Goal: Browse casually

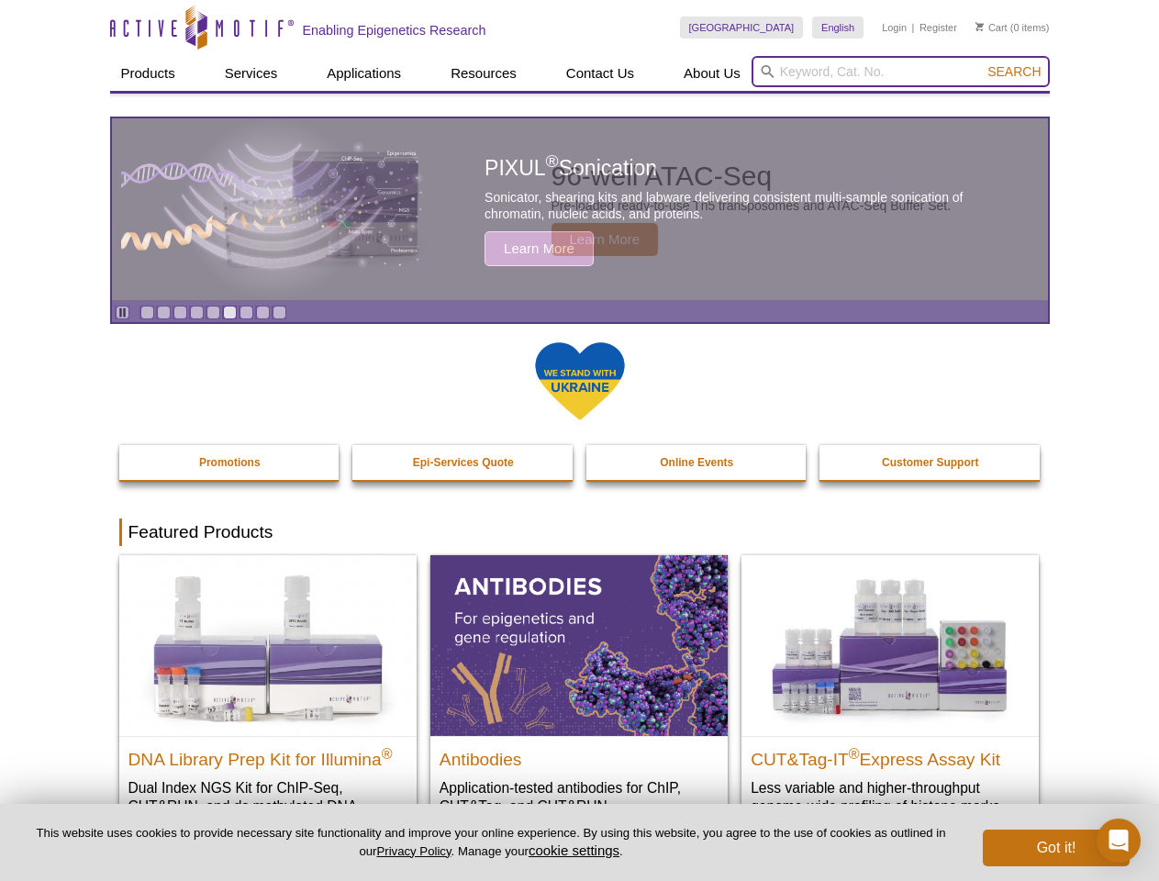
click at [900, 72] on input "search" at bounding box center [900, 71] width 298 height 31
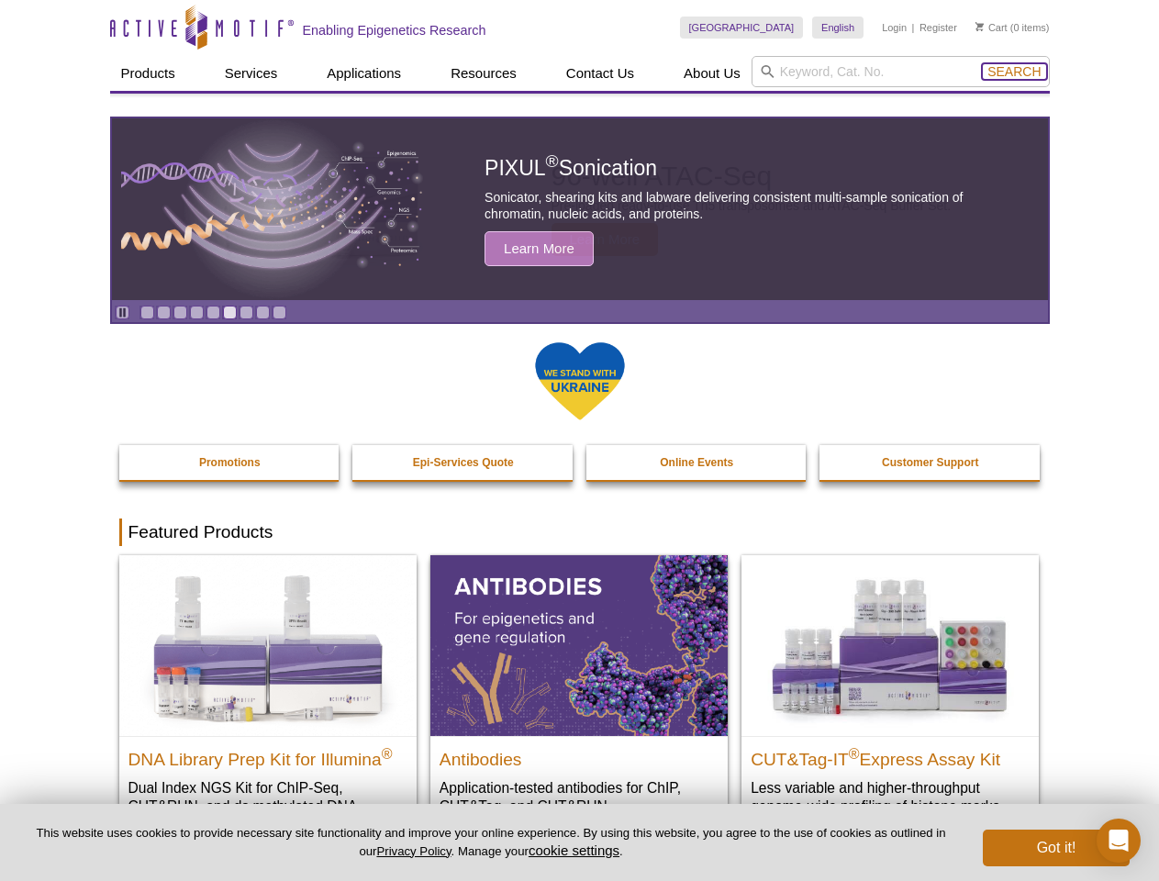
click at [1014, 72] on span "Search" at bounding box center [1013, 71] width 53 height 15
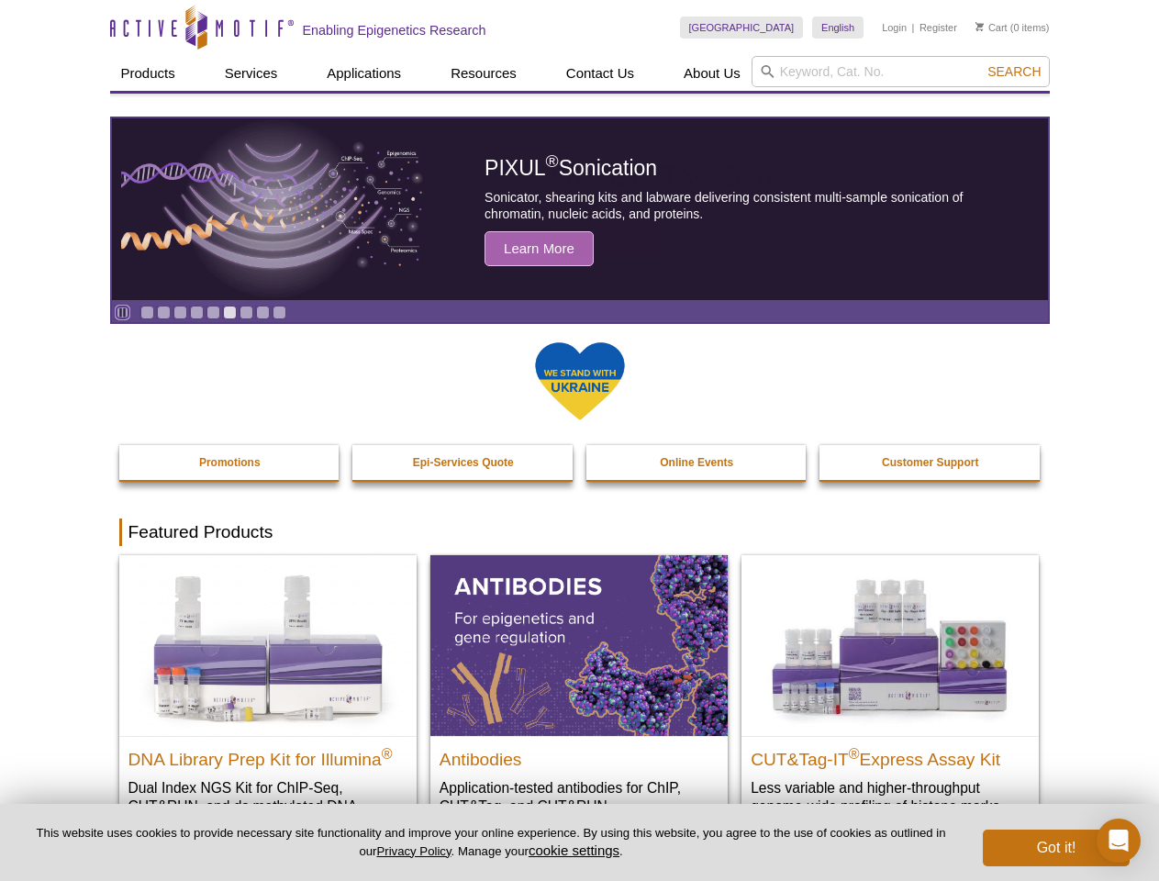
click at [122, 312] on icon "Pause" at bounding box center [122, 312] width 12 height 12
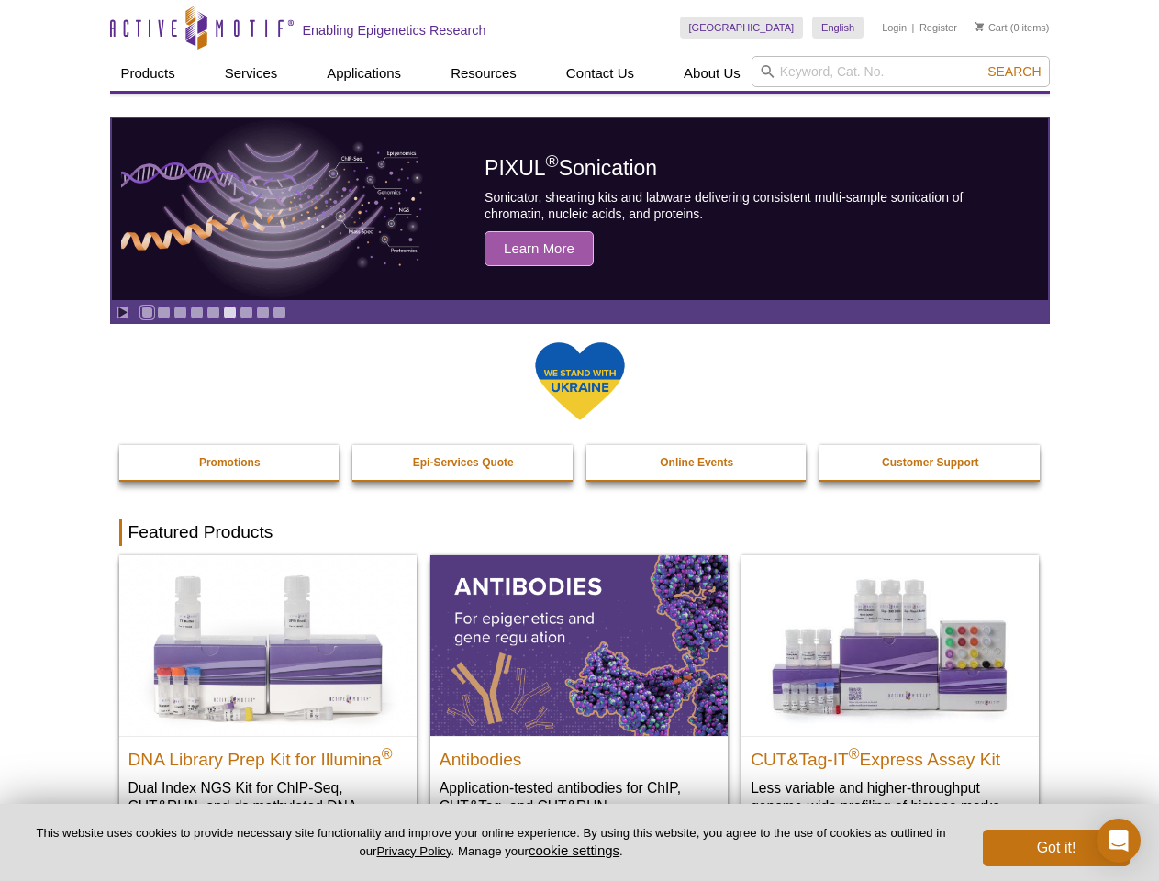
click at [147, 312] on link "Go to slide 1" at bounding box center [147, 312] width 14 height 14
click at [163, 312] on link "Go to slide 2" at bounding box center [164, 312] width 14 height 14
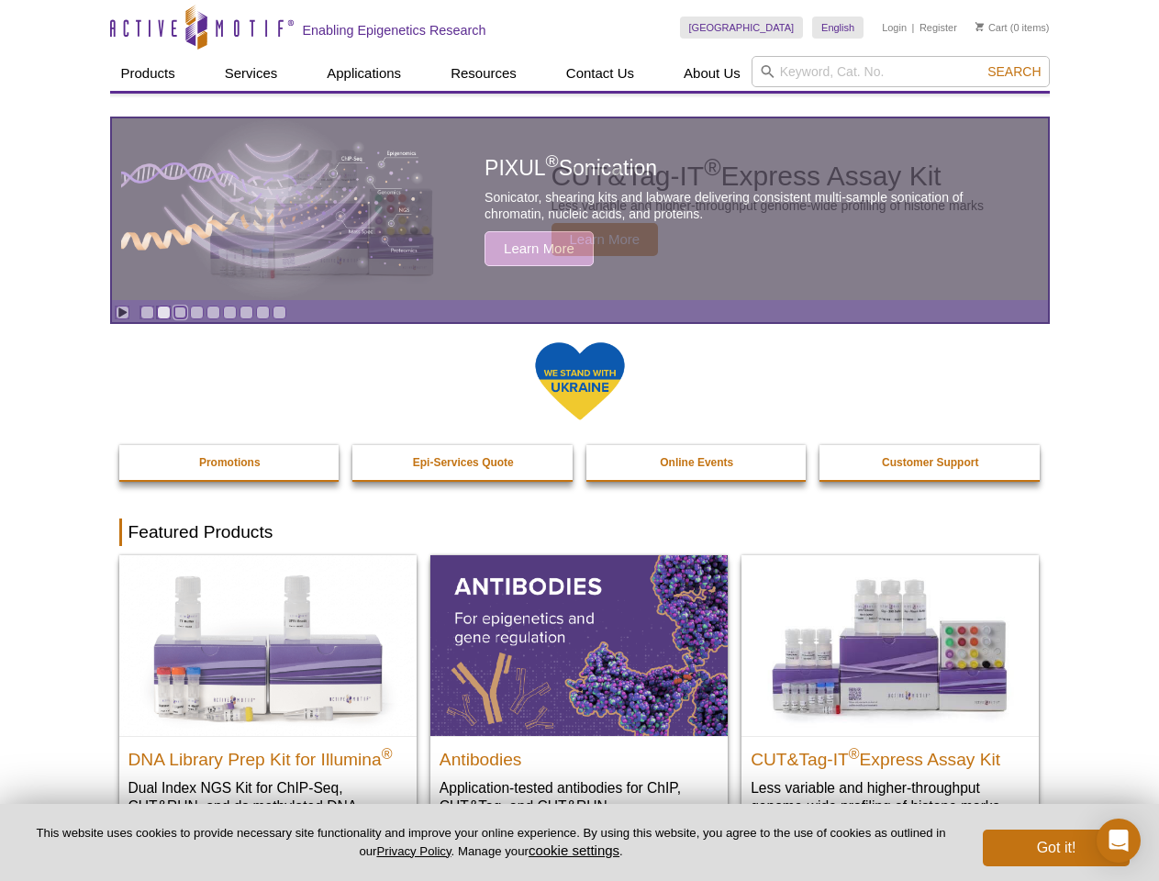
click at [180, 312] on link "Go to slide 3" at bounding box center [180, 312] width 14 height 14
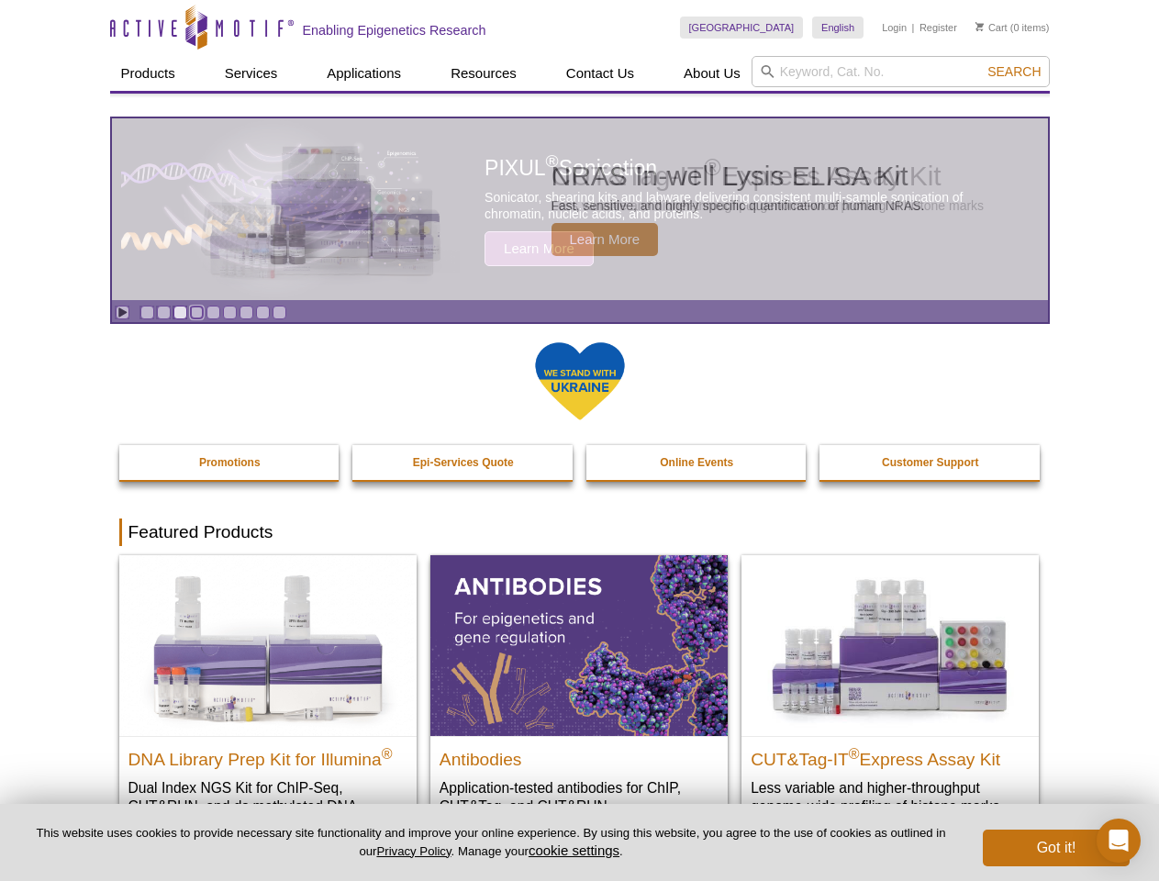
click at [196, 312] on link "Go to slide 4" at bounding box center [197, 312] width 14 height 14
